Goal: Check status

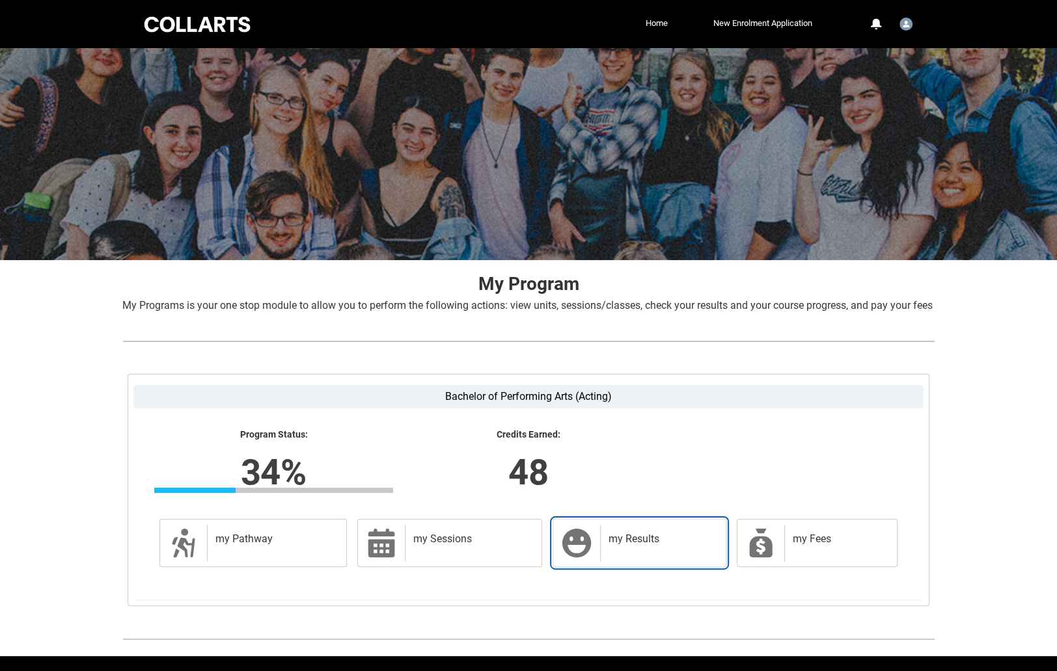
click at [640, 561] on div "my Results" at bounding box center [660, 543] width 120 height 36
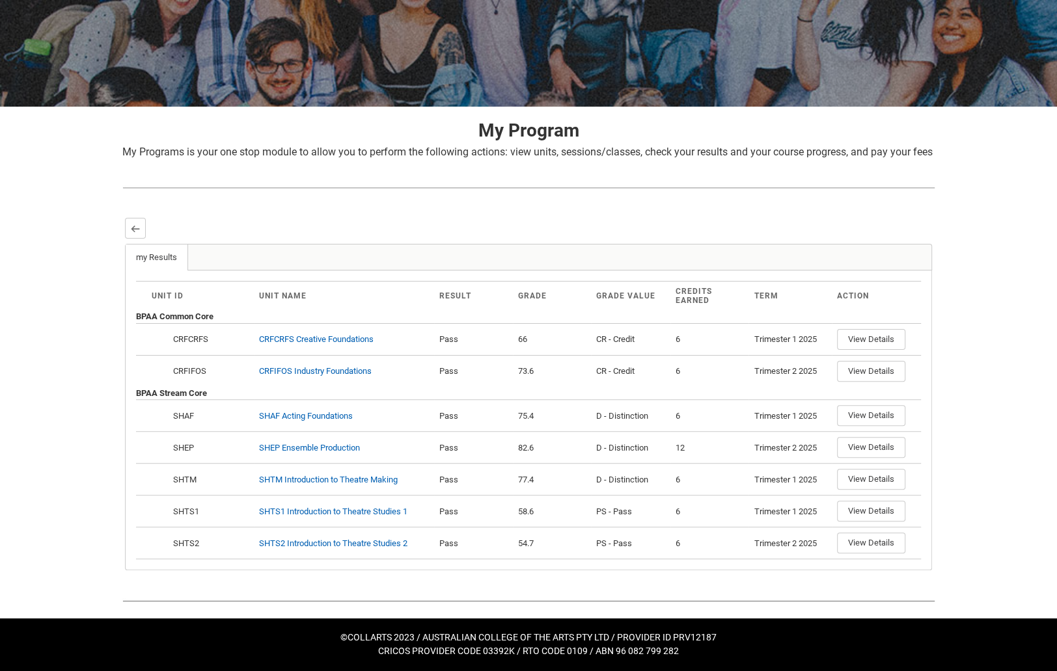
scroll to position [163, 0]
click at [131, 231] on lightning-primitive-icon "button" at bounding box center [135, 229] width 9 height 10
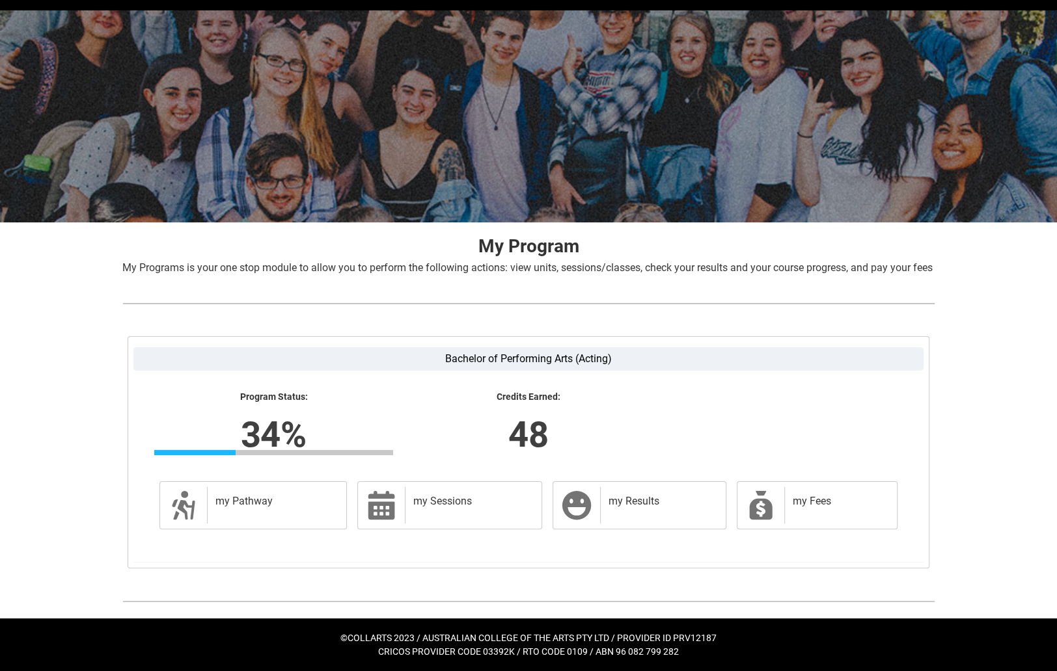
scroll to position [51, 0]
click at [600, 496] on div "my Results" at bounding box center [660, 505] width 120 height 36
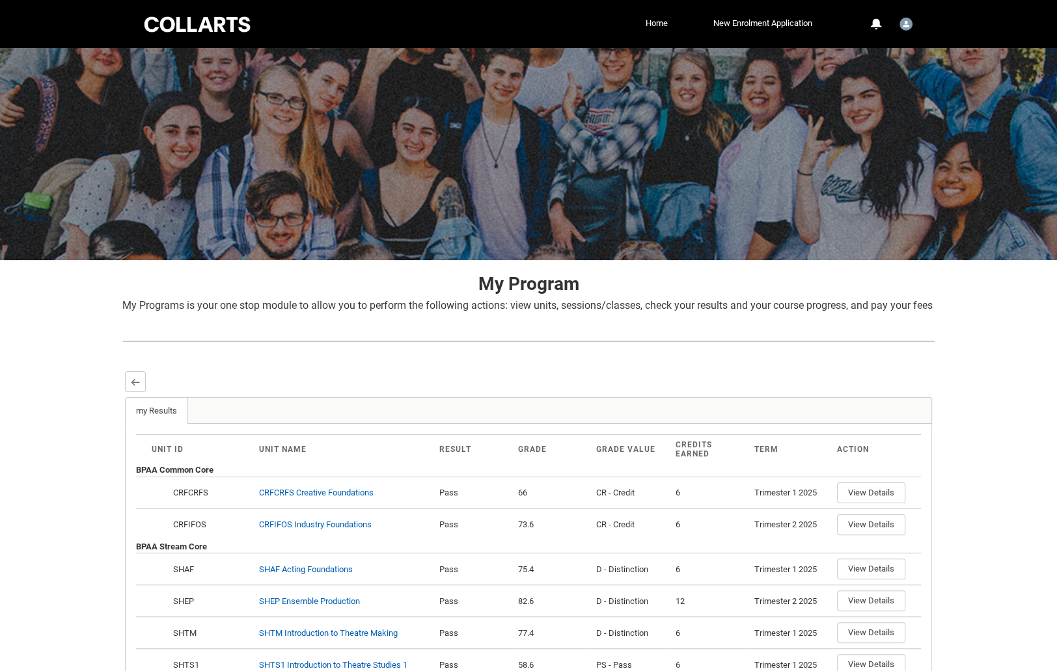
scroll to position [163, 0]
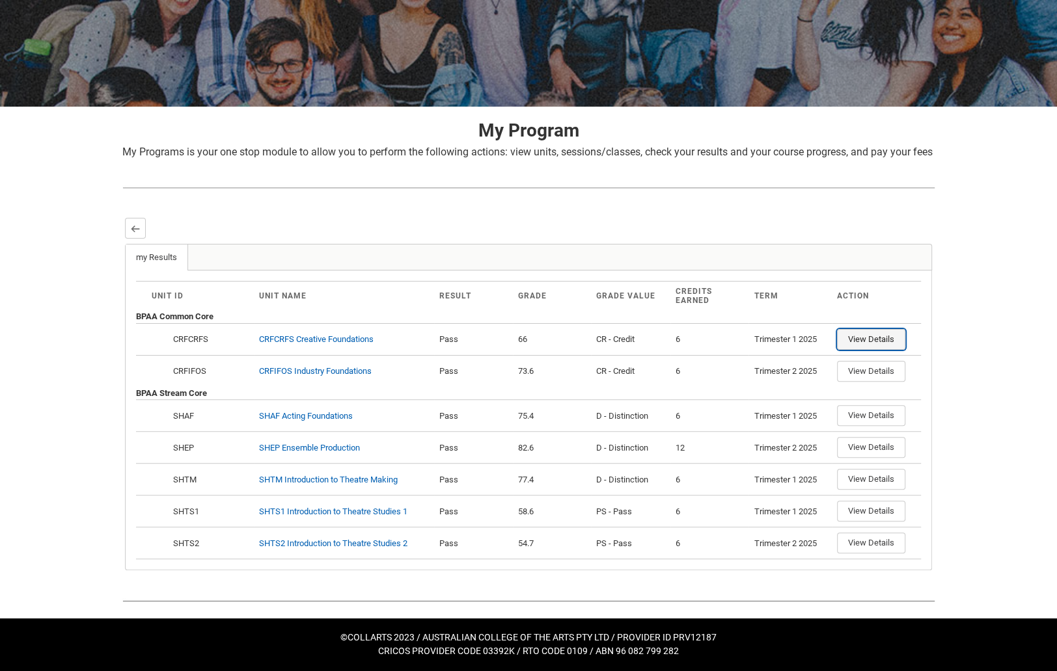
click at [856, 349] on button "View Details" at bounding box center [871, 339] width 68 height 21
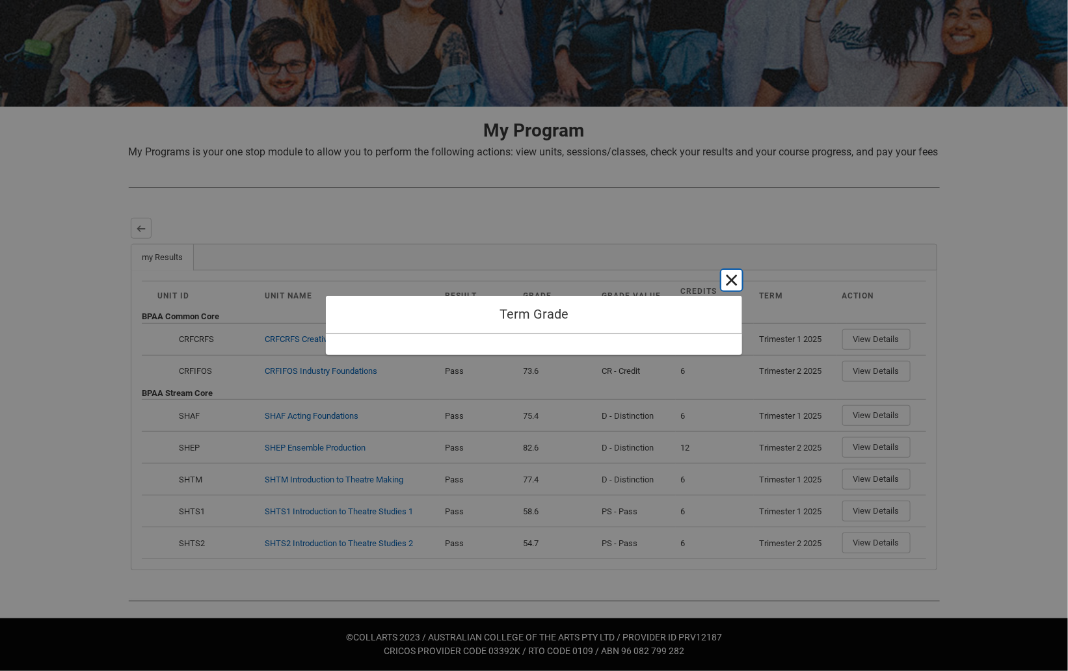
click at [727, 277] on button "Cancel and close" at bounding box center [731, 280] width 21 height 21
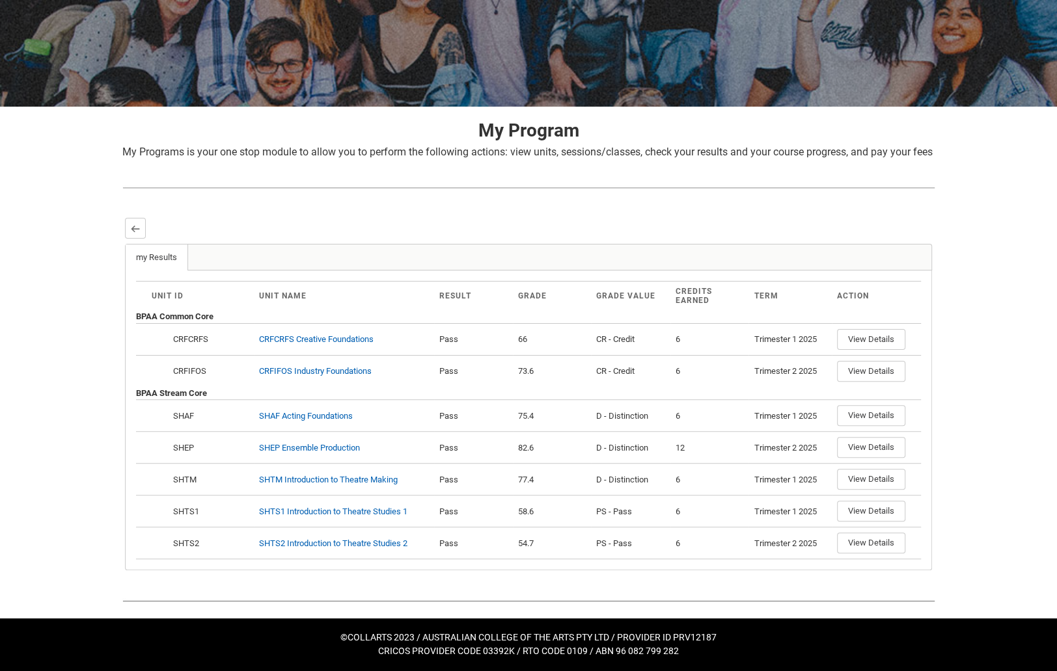
click at [921, 253] on ul "my Results More Tabs" at bounding box center [528, 257] width 807 height 27
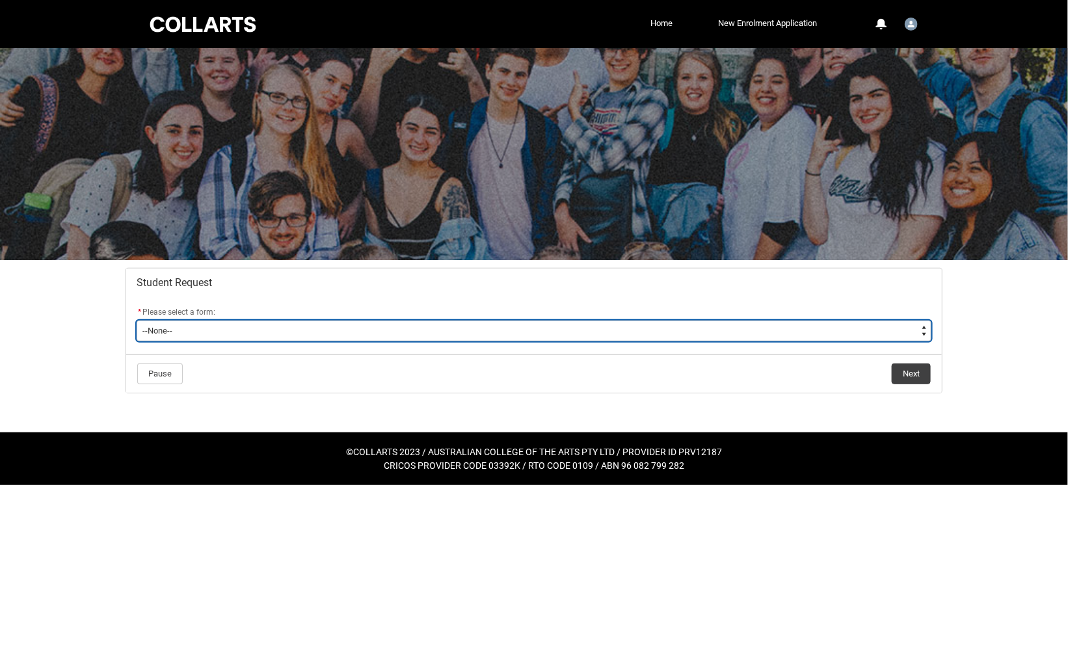
click at [263, 326] on select "--None-- Academic Transcript Application to Appeal Assignment Extension Change …" at bounding box center [534, 331] width 795 height 21
type lightning-select "Course_Transfer_Choice"
click at [137, 321] on select "--None-- Academic Transcript Application to Appeal Assignment Extension Change …" at bounding box center [534, 331] width 795 height 21
select select "Course_Transfer_Choice"
click at [249, 322] on select "--None-- Academic Transcript Application to Appeal Assignment Extension Change …" at bounding box center [534, 331] width 795 height 21
